Goal: Navigation & Orientation: Find specific page/section

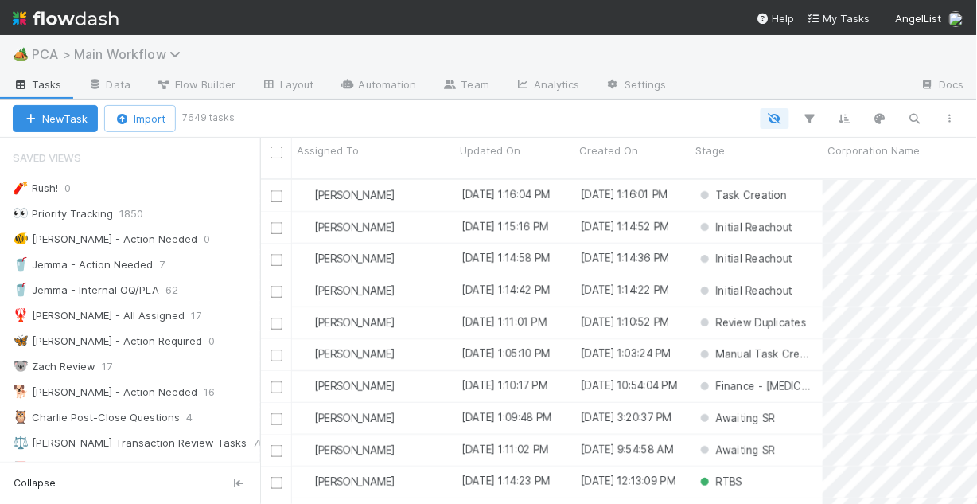
scroll to position [328, 707]
